Goal: Task Accomplishment & Management: Complete application form

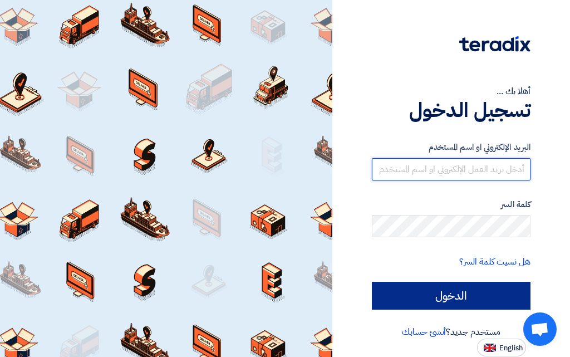
type input "[EMAIL_ADDRESS][DOMAIN_NAME]"
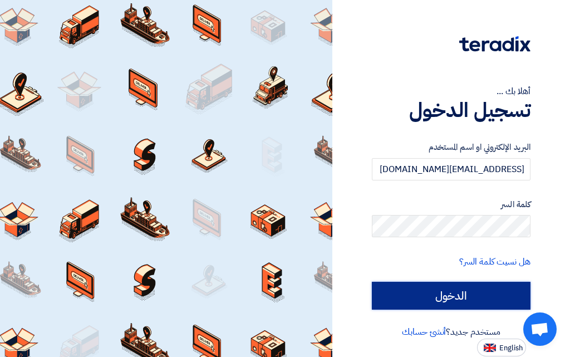
click at [394, 295] on input "الدخول" at bounding box center [451, 295] width 159 height 28
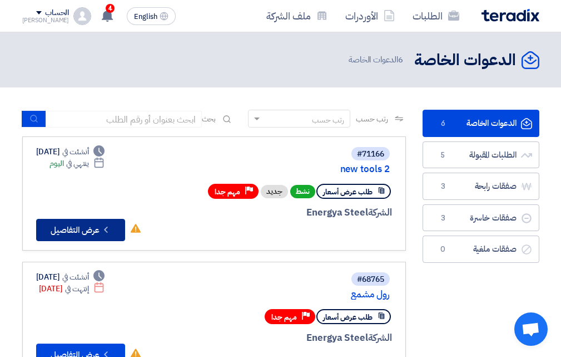
click at [90, 231] on button "Check details عرض التفاصيل" at bounding box center [80, 230] width 89 height 22
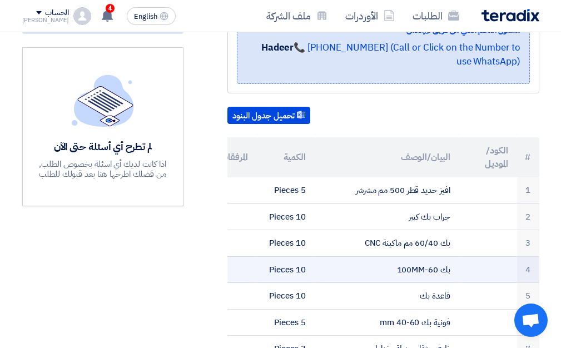
scroll to position [334, 0]
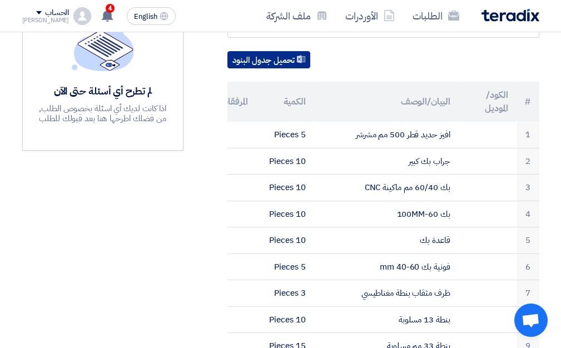
click at [264, 51] on button "تحميل جدول البنود" at bounding box center [269, 60] width 83 height 18
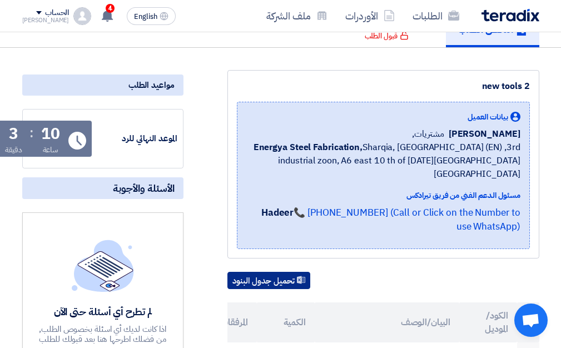
scroll to position [111, 0]
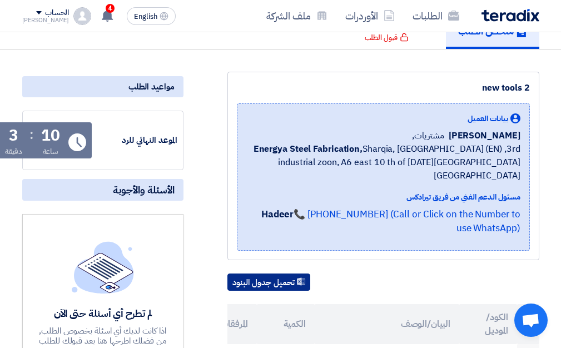
click at [302, 278] on use at bounding box center [301, 282] width 8 height 8
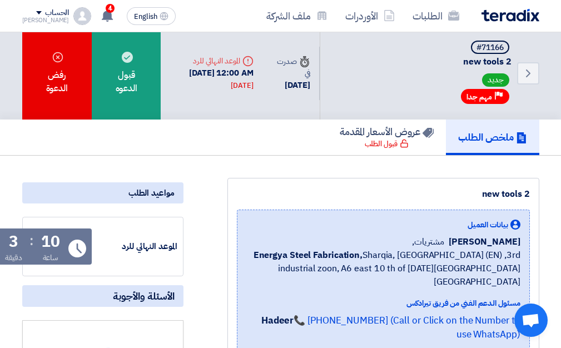
scroll to position [0, 0]
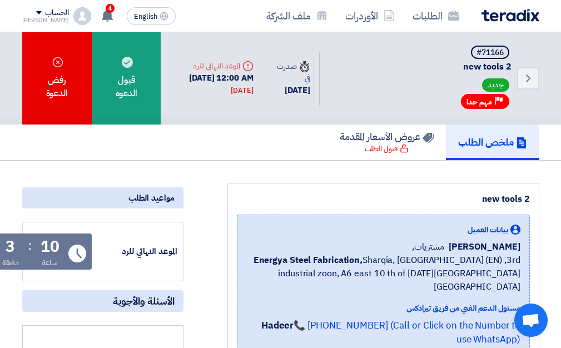
click at [483, 144] on h5 "ملخص الطلب" at bounding box center [492, 142] width 69 height 13
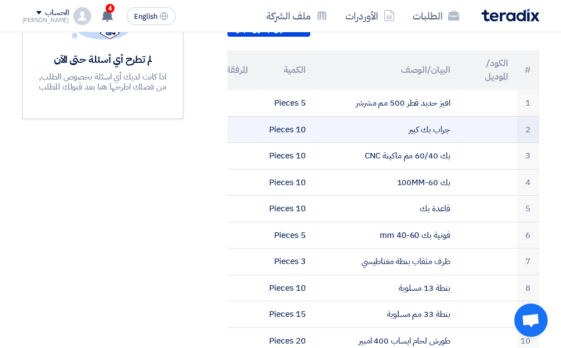
scroll to position [389, 0]
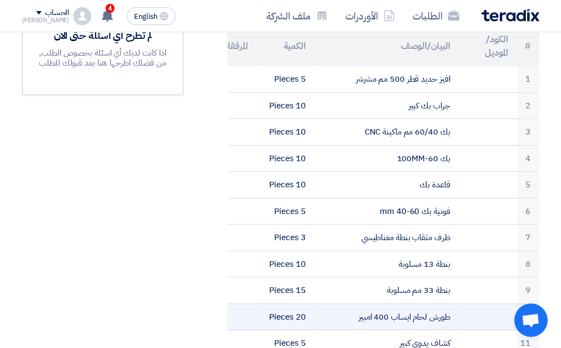
click at [442, 304] on td "طورش لحام ايساب 400 امبير" at bounding box center [387, 317] width 145 height 27
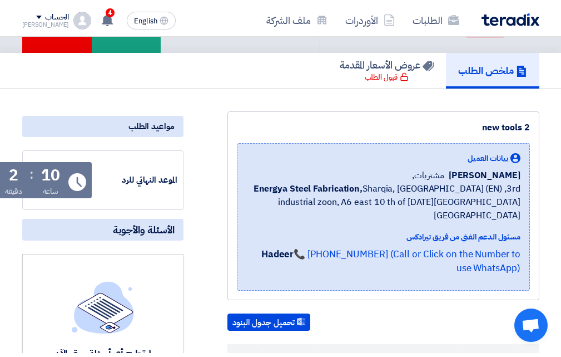
scroll to position [0, 0]
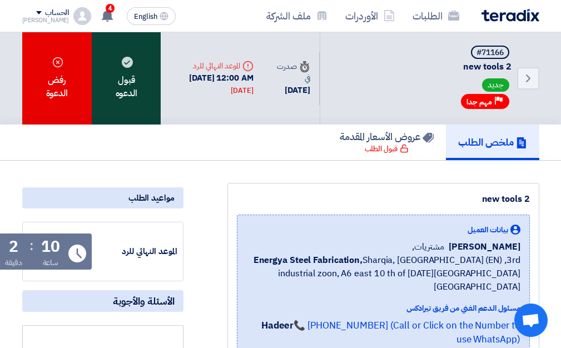
click at [117, 91] on div "قبول الدعوه" at bounding box center [126, 78] width 69 height 92
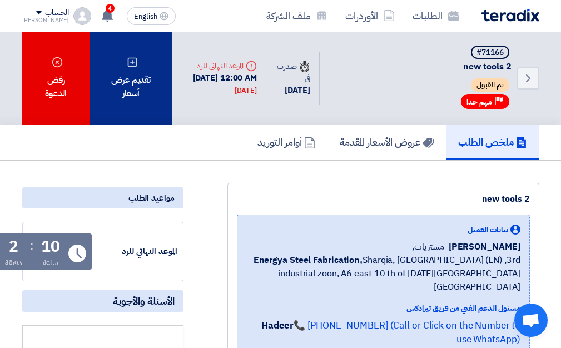
click at [144, 87] on div "تقديم عرض أسعار" at bounding box center [131, 78] width 82 height 92
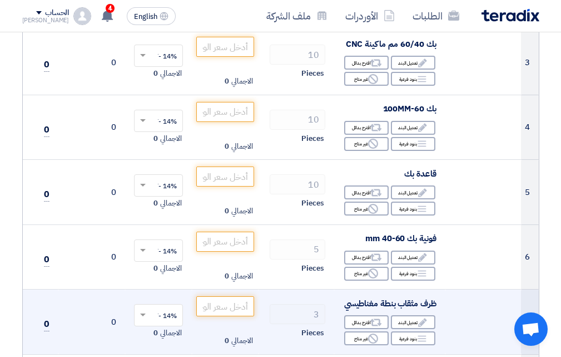
scroll to position [445, 0]
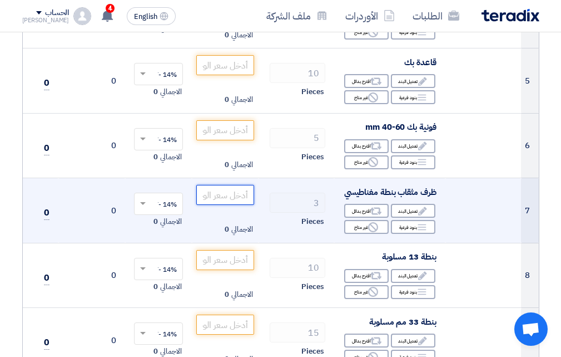
click at [226, 200] on input "number" at bounding box center [225, 195] width 58 height 20
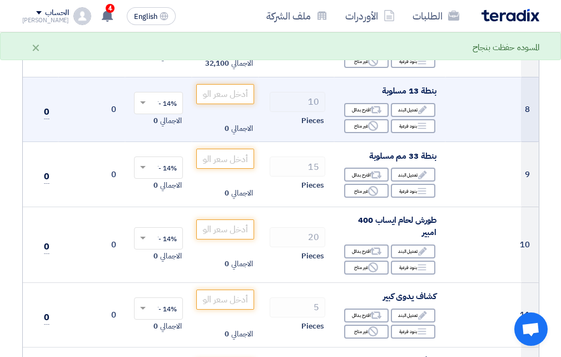
scroll to position [612, 0]
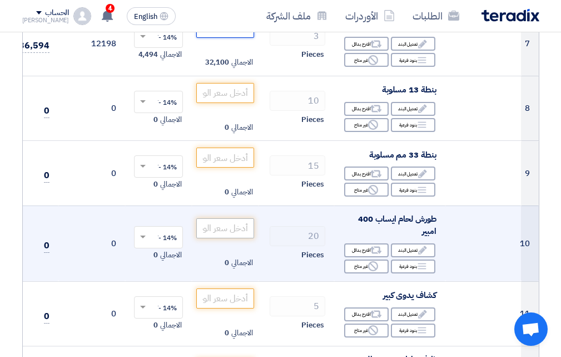
type input "10700"
click at [206, 237] on input "number" at bounding box center [225, 228] width 58 height 20
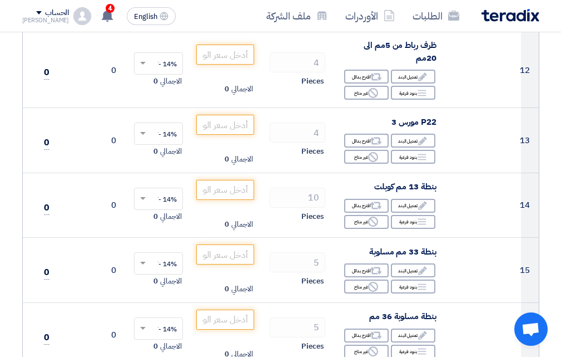
scroll to position [1502, 0]
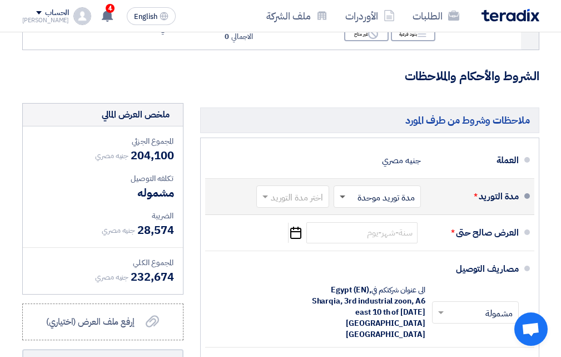
click at [342, 199] on span at bounding box center [343, 197] width 6 height 4
type input "8600"
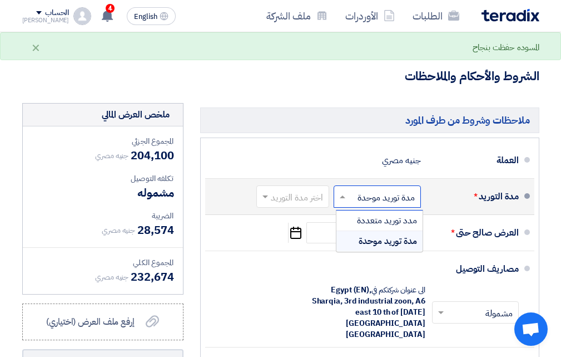
click at [261, 202] on span at bounding box center [264, 196] width 14 height 11
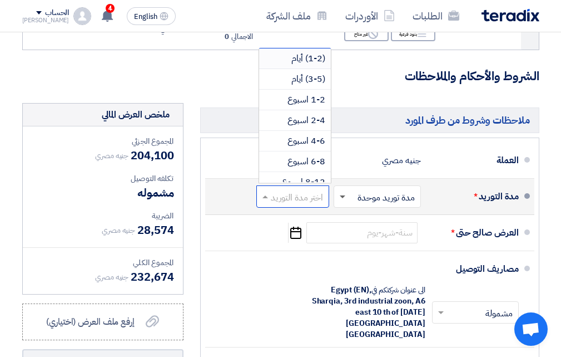
click at [341, 199] on span at bounding box center [343, 197] width 6 height 4
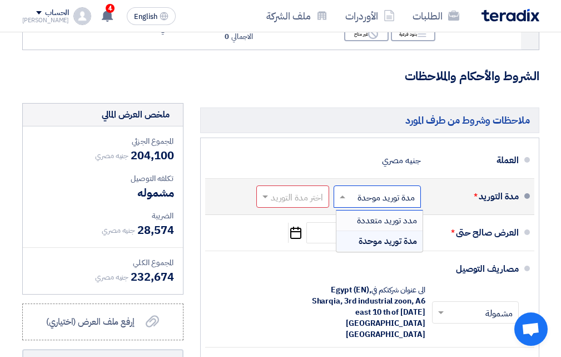
click at [371, 227] on span "مدد توريد متعددة" at bounding box center [387, 220] width 60 height 13
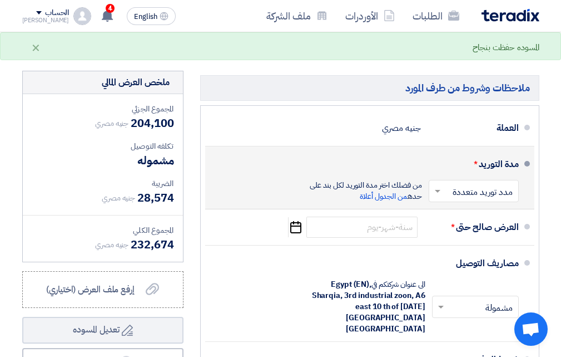
scroll to position [1558, 0]
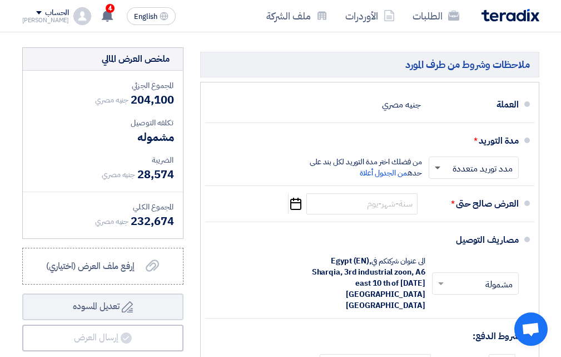
click at [437, 170] on span at bounding box center [438, 168] width 6 height 4
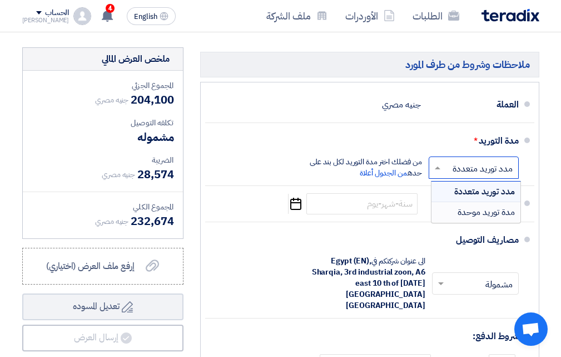
click at [446, 222] on div "مدة توريد موحدة" at bounding box center [476, 212] width 89 height 20
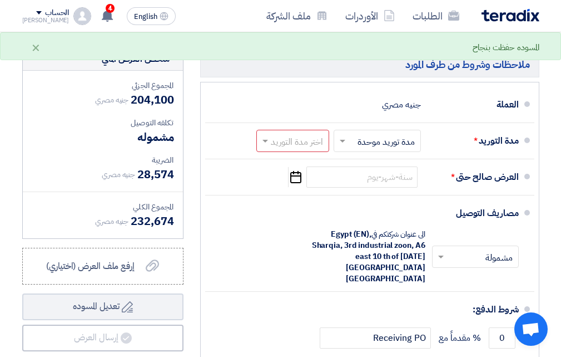
click at [261, 146] on span at bounding box center [264, 140] width 14 height 11
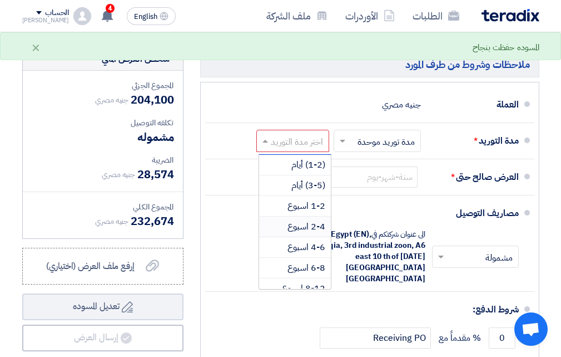
click at [298, 233] on span "2-4 اسبوع" at bounding box center [307, 226] width 38 height 13
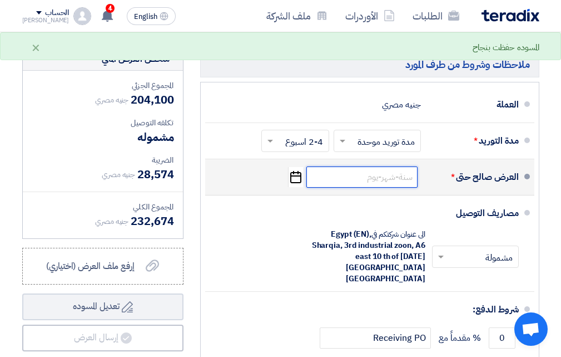
click at [367, 187] on input at bounding box center [361, 176] width 111 height 21
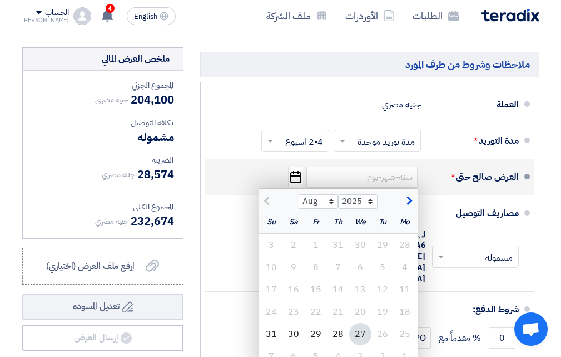
scroll to position [1669, 0]
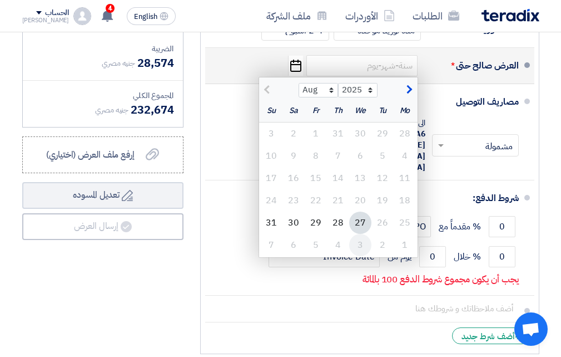
click at [360, 256] on div "3" at bounding box center [360, 245] width 22 height 22
type input "[DATE]"
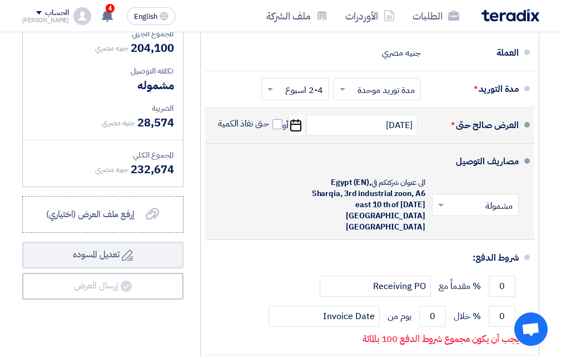
scroll to position [1610, 0]
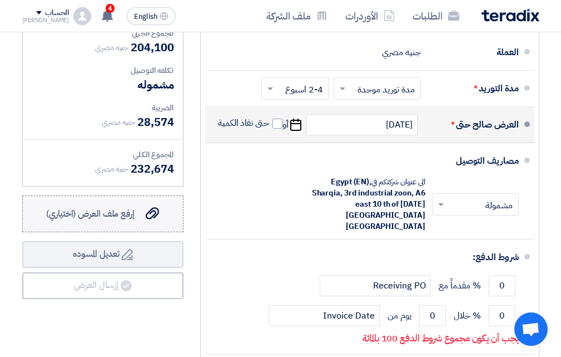
click at [151, 220] on use at bounding box center [152, 213] width 13 height 12
click at [0, 0] on input "إرفع ملف العرض (اختياري) إرفع ملف العرض (اختياري)" at bounding box center [0, 0] width 0 height 0
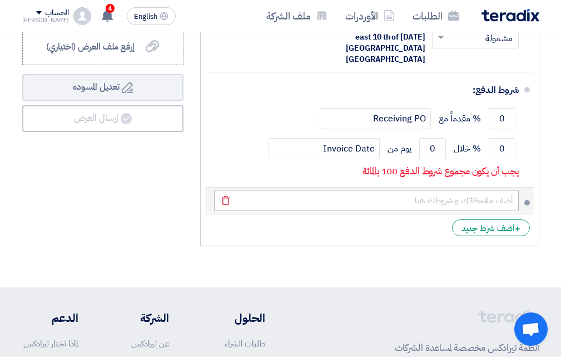
scroll to position [1721, 0]
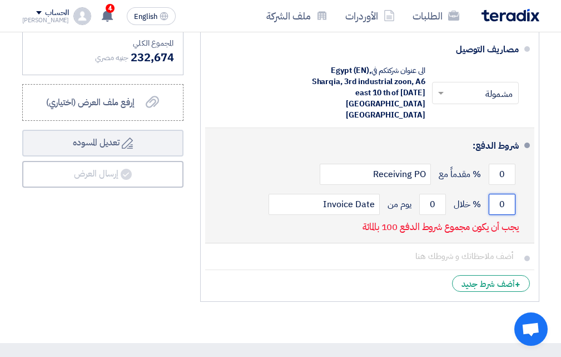
click at [502, 202] on input "0" at bounding box center [502, 204] width 27 height 21
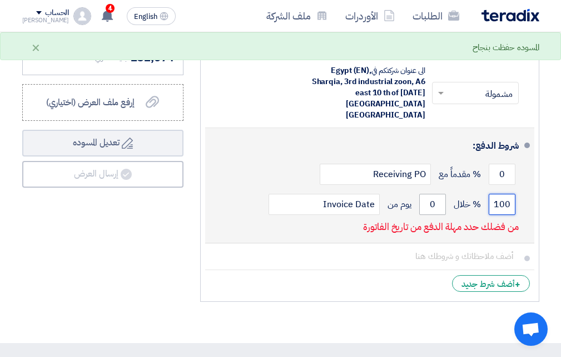
type input "100"
click at [432, 199] on input "0" at bounding box center [432, 204] width 27 height 21
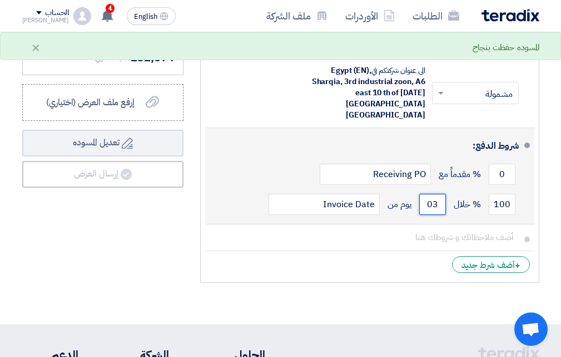
type input "0"
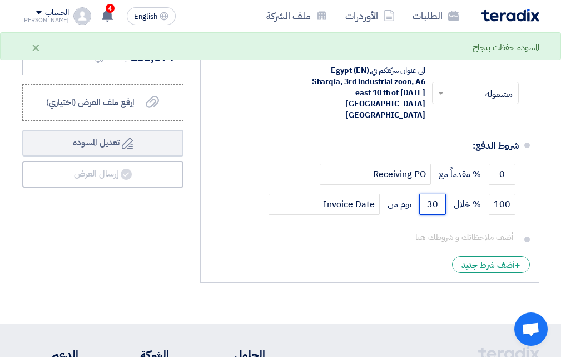
type input "30"
click at [80, 271] on div "ملخص العرض المالي المجموع الجزئي جنيه مصري 204,100 تكلفه التوصيل" at bounding box center [103, 86] width 178 height 404
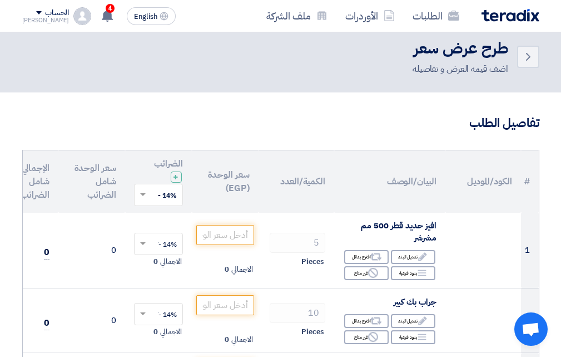
scroll to position [0, 0]
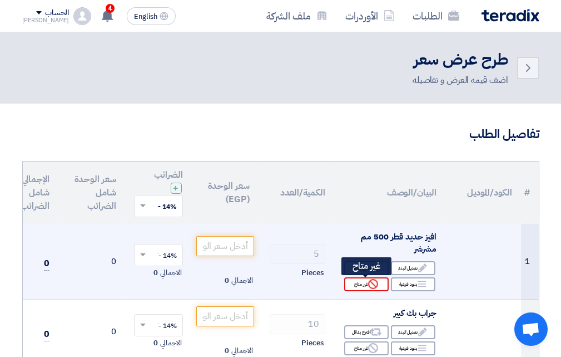
click at [357, 286] on div "Reject غير متاح" at bounding box center [366, 284] width 45 height 14
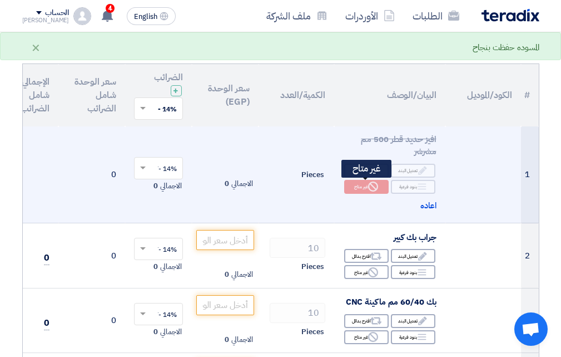
scroll to position [111, 0]
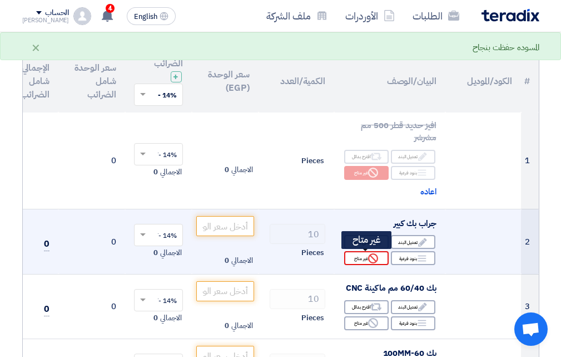
click at [363, 259] on div "Reject غير متاح" at bounding box center [366, 258] width 45 height 14
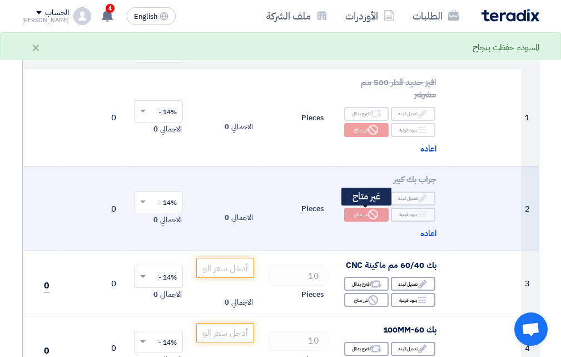
scroll to position [167, 0]
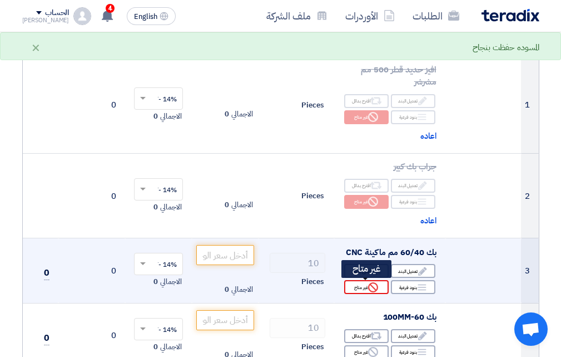
click at [361, 288] on div "Reject غير متاح" at bounding box center [366, 287] width 45 height 14
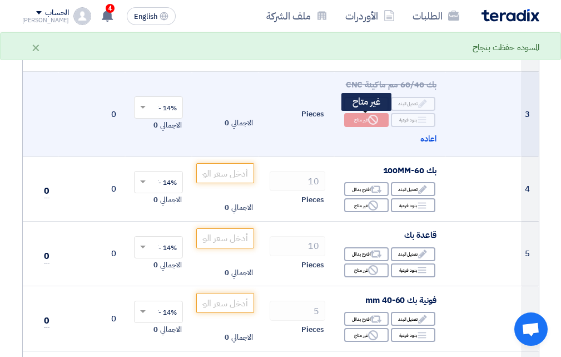
scroll to position [334, 0]
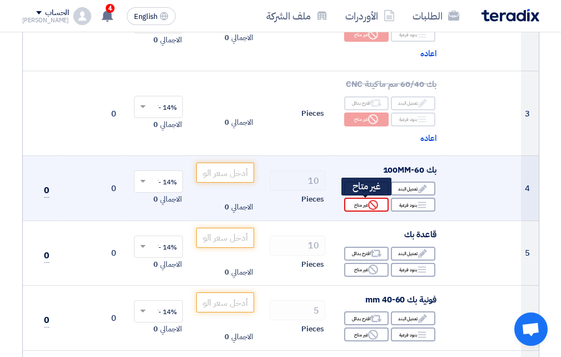
click at [368, 206] on use at bounding box center [373, 205] width 10 height 10
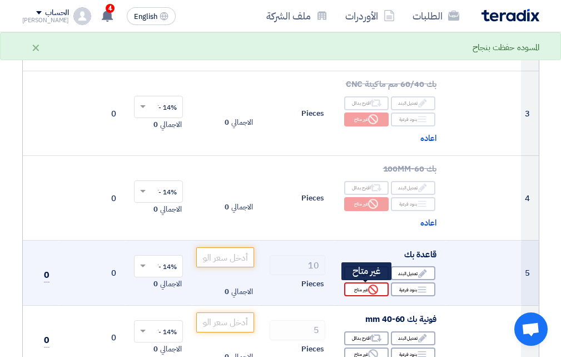
click at [367, 291] on div "Reject غير متاح" at bounding box center [366, 289] width 45 height 14
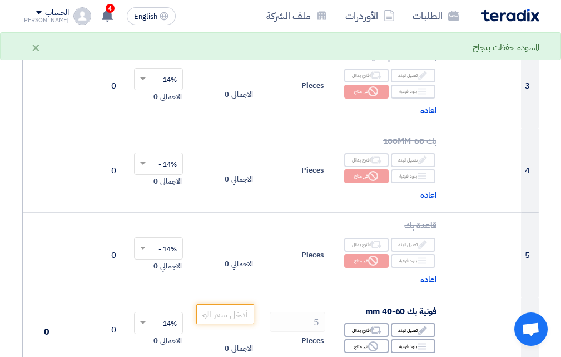
scroll to position [501, 0]
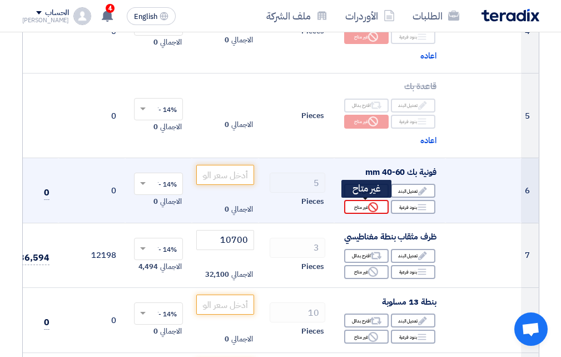
click at [373, 204] on icon "Reject" at bounding box center [373, 207] width 10 height 10
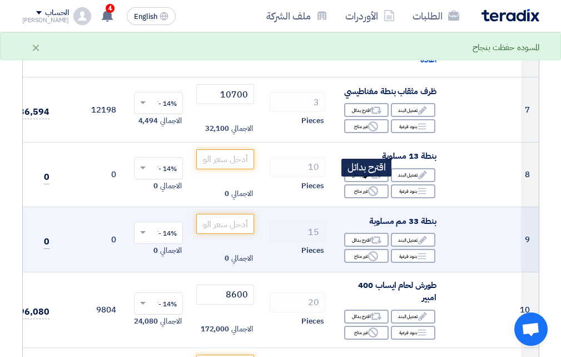
scroll to position [668, 0]
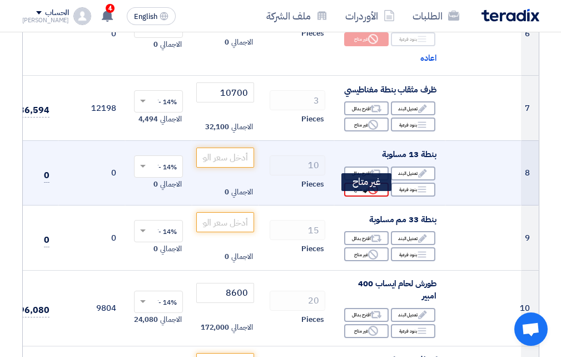
click at [366, 196] on div "Reject غير متاح" at bounding box center [366, 189] width 45 height 14
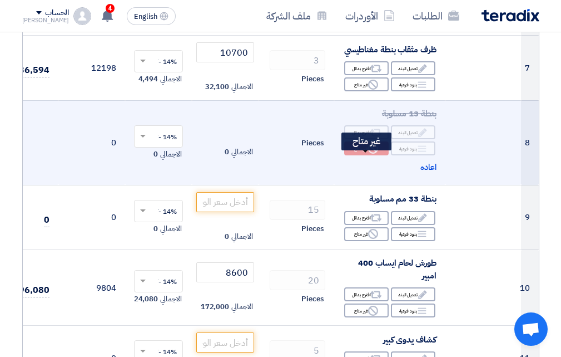
scroll to position [723, 0]
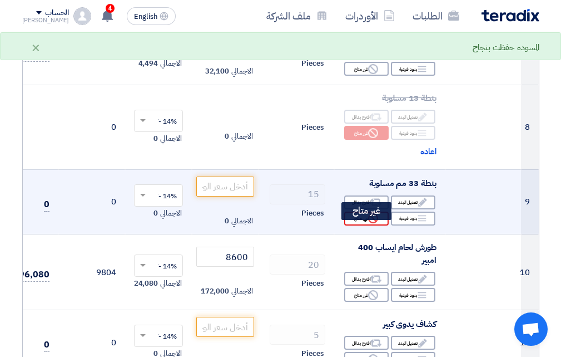
click at [359, 225] on div "Reject غير متاح" at bounding box center [366, 218] width 45 height 14
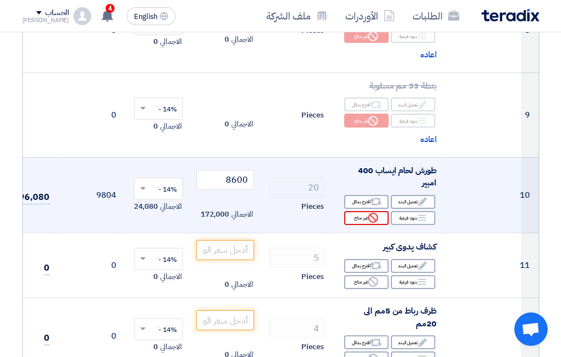
scroll to position [834, 0]
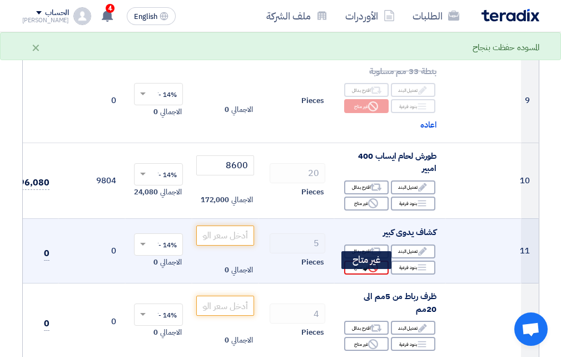
click at [368, 272] on icon "Reject" at bounding box center [373, 267] width 10 height 10
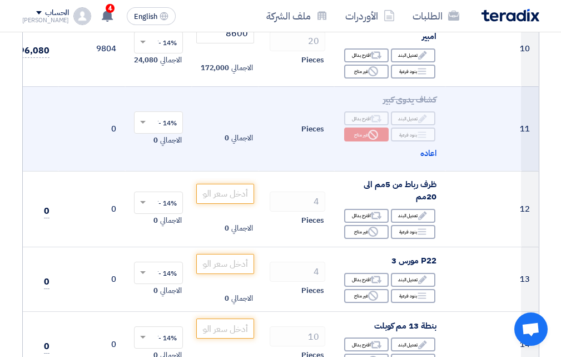
scroll to position [1001, 0]
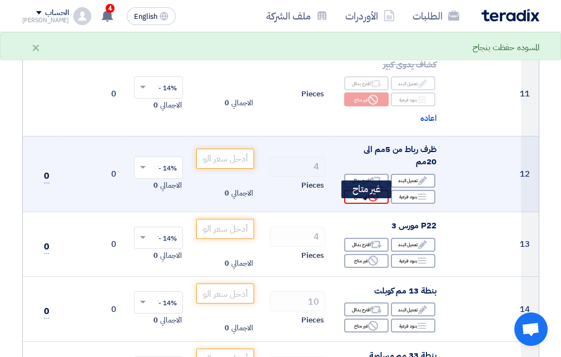
click at [361, 204] on div "Reject غير متاح" at bounding box center [366, 197] width 45 height 14
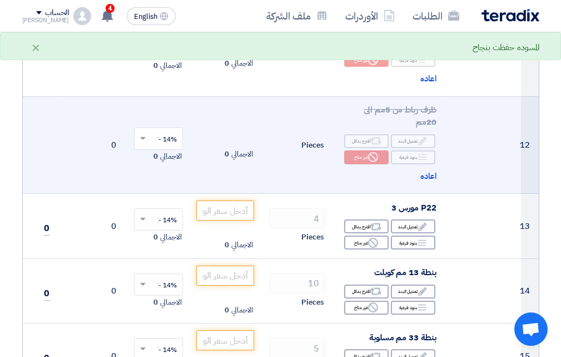
scroll to position [1057, 0]
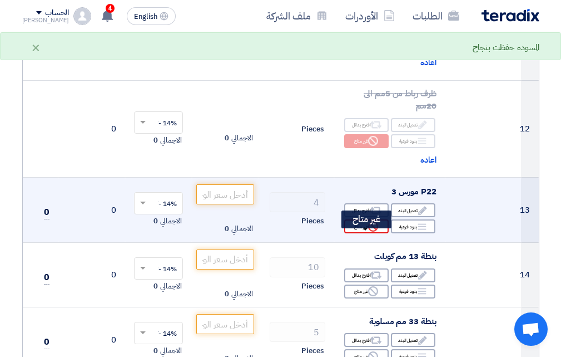
click at [355, 233] on div "Reject غير متاح" at bounding box center [366, 226] width 45 height 14
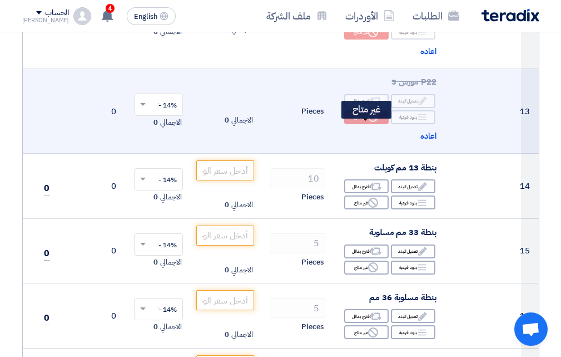
scroll to position [1168, 0]
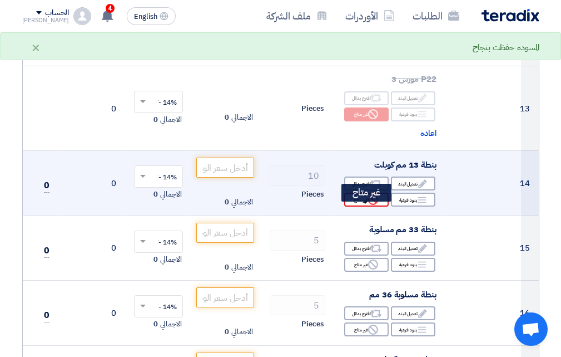
click at [353, 206] on div "Reject غير متاح" at bounding box center [366, 199] width 45 height 14
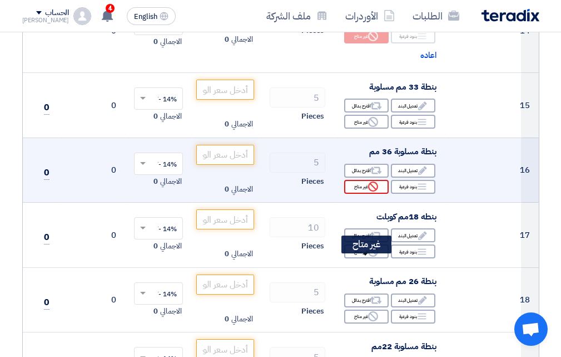
scroll to position [1335, 0]
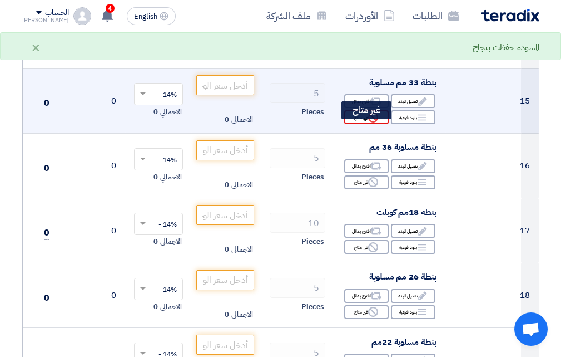
click at [357, 124] on div "Reject غير متاح" at bounding box center [366, 117] width 45 height 14
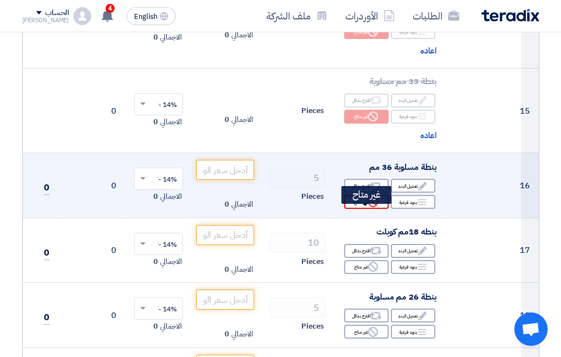
click at [357, 209] on div "Reject غير متاح" at bounding box center [366, 202] width 45 height 14
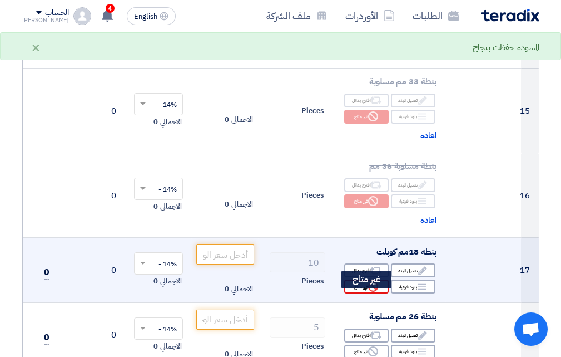
click at [354, 293] on div "Reject غير متاح" at bounding box center [366, 286] width 45 height 14
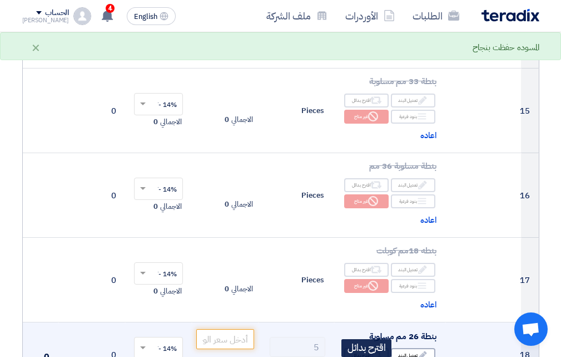
scroll to position [1446, 0]
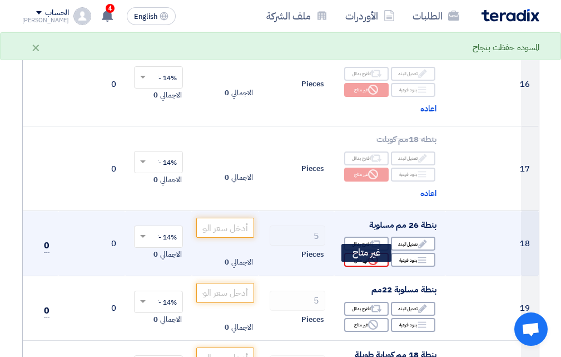
click at [357, 266] on div "Reject غير متاح" at bounding box center [366, 260] width 45 height 14
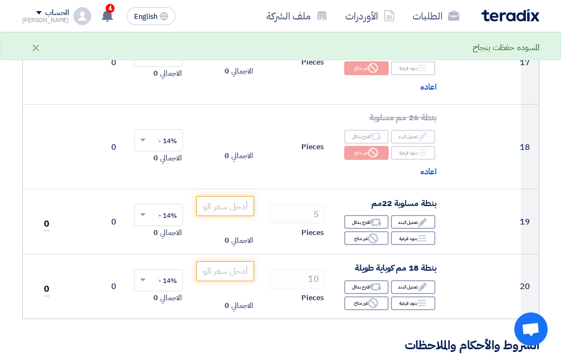
scroll to position [1669, 0]
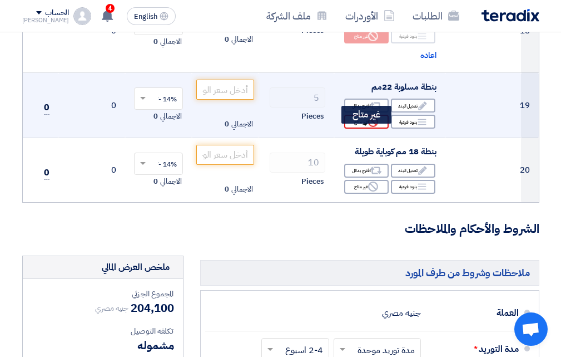
click at [375, 127] on use at bounding box center [373, 122] width 10 height 10
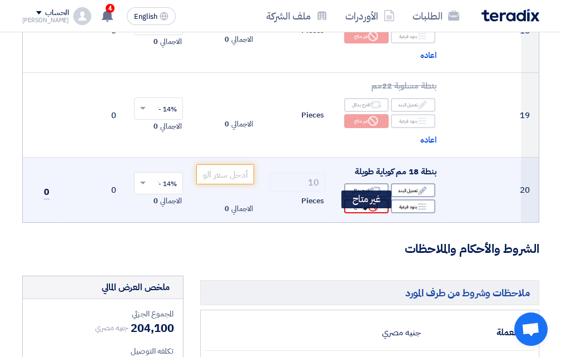
click at [362, 213] on div "Reject غير متاح" at bounding box center [366, 206] width 45 height 14
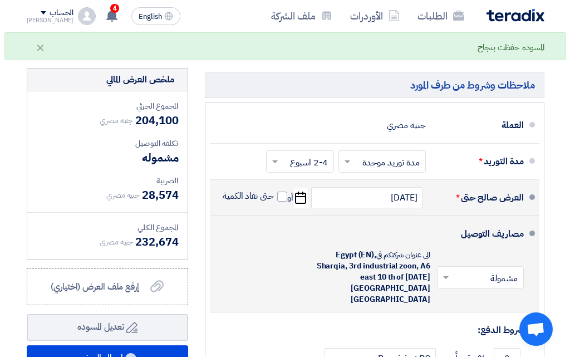
scroll to position [1947, 0]
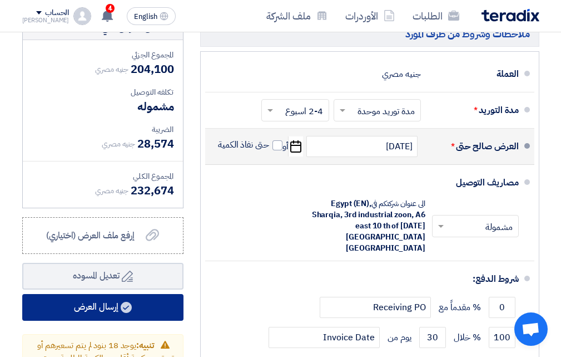
click at [128, 313] on use at bounding box center [126, 306] width 11 height 11
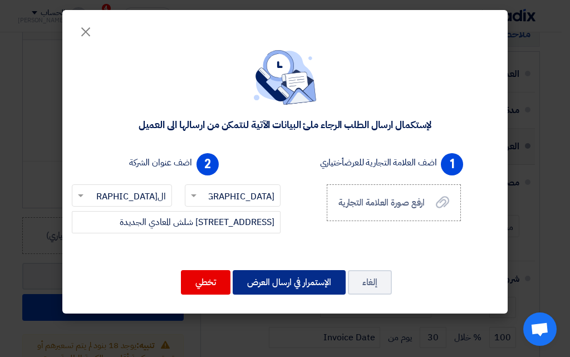
click at [255, 283] on button "الإستمرار في ارسال العرض" at bounding box center [289, 282] width 113 height 24
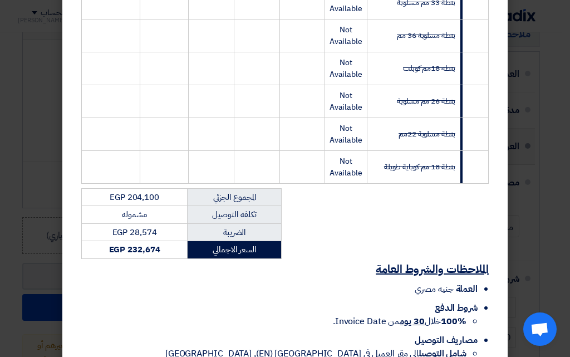
scroll to position [770, 0]
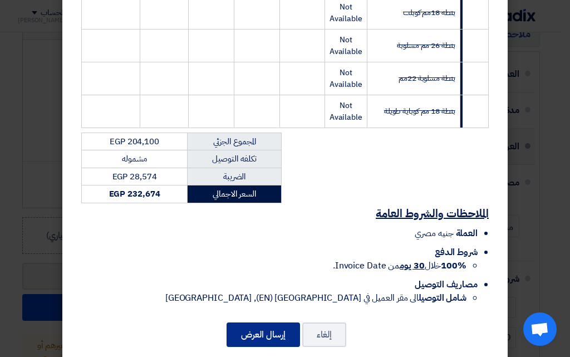
click at [249, 322] on button "إرسال العرض" at bounding box center [262, 334] width 73 height 24
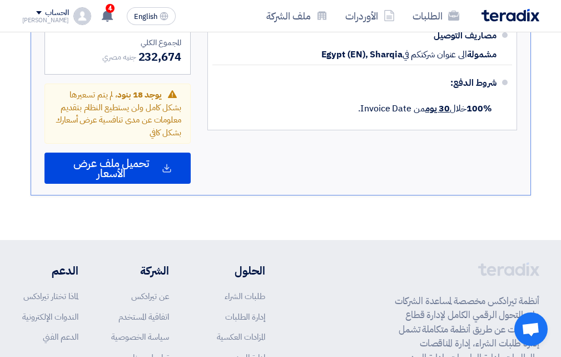
scroll to position [1474, 0]
